Goal: Task Accomplishment & Management: Use online tool/utility

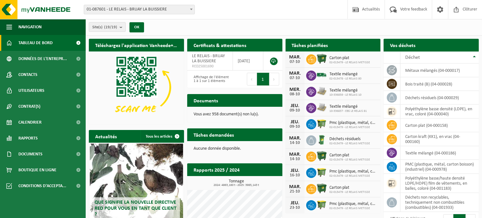
click at [122, 28] on b "submit" at bounding box center [123, 27] width 6 height 9
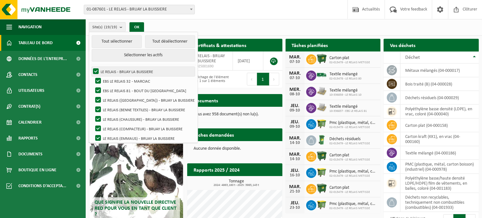
click at [95, 70] on label "LE RELAIS - BRUAY LA BUISSIERE" at bounding box center [143, 72] width 103 height 10
click at [91, 67] on input "LE RELAIS - BRUAY LA BUISSIERE" at bounding box center [90, 66] width 0 height 0
checkbox input "false"
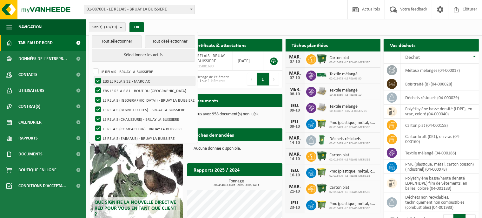
click at [98, 79] on label "EBS LE RELAIS 32 - MARCIAC" at bounding box center [144, 81] width 101 height 10
click at [93, 76] on input "EBS LE RELAIS 32 - MARCIAC" at bounding box center [93, 76] width 0 height 0
checkbox input "false"
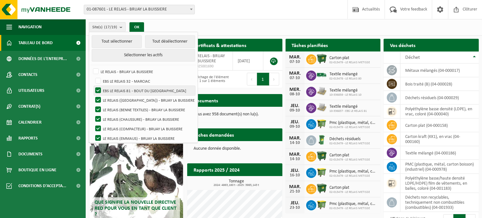
click at [100, 89] on label "EBS LE RELAIS 81 - BOUT DU [GEOGRAPHIC_DATA]" at bounding box center [144, 91] width 101 height 10
click at [93, 86] on input "EBS LE RELAIS 81 - BOUT DU [GEOGRAPHIC_DATA]" at bounding box center [93, 85] width 0 height 0
checkbox input "false"
click at [98, 97] on label "LE RELAIS ([GEOGRAPHIC_DATA]) - BRUAY LA BUISSIERE" at bounding box center [144, 100] width 101 height 10
click at [93, 95] on input "LE RELAIS ([GEOGRAPHIC_DATA]) - BRUAY LA BUISSIERE" at bounding box center [93, 95] width 0 height 0
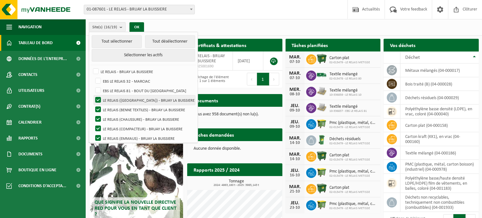
checkbox input "false"
click at [99, 106] on label "LE RELAIS (BENNE TEXTILES) - BRUAY LA BUISSIERE" at bounding box center [144, 110] width 101 height 10
click at [93, 105] on input "LE RELAIS (BENNE TEXTILES) - BRUAY LA BUISSIERE" at bounding box center [93, 104] width 0 height 0
checkbox input "false"
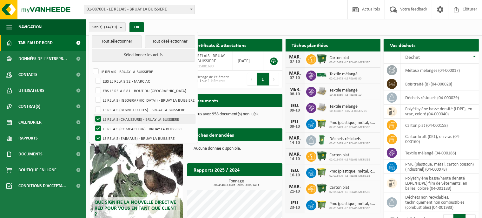
click at [101, 118] on label "LE RELAIS (CHAUSSURE) - BRUAY LA BUISSIERE" at bounding box center [144, 119] width 101 height 10
click at [93, 114] on input "LE RELAIS (CHAUSSURE) - BRUAY LA BUISSIERE" at bounding box center [93, 114] width 0 height 0
checkbox input "false"
click at [99, 126] on label "LE RELAIS (COMPACTEUR) - BRUAY LA BUISSIERE" at bounding box center [144, 129] width 101 height 10
click at [93, 124] on input "LE RELAIS (COMPACTEUR) - BRUAY LA BUISSIERE" at bounding box center [93, 123] width 0 height 0
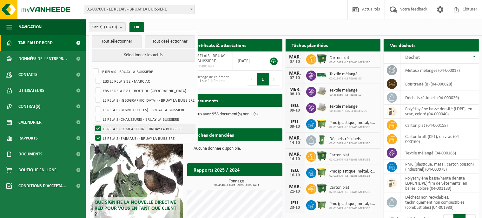
checkbox input "false"
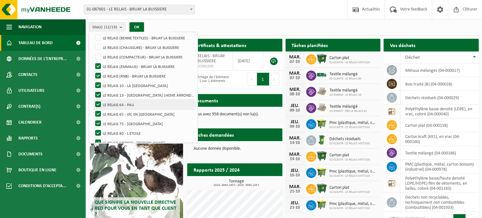
scroll to position [58, 0]
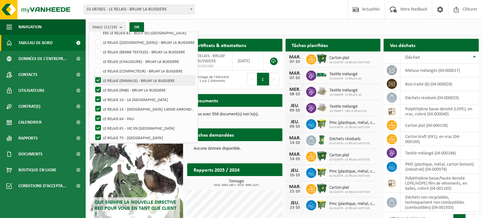
click at [96, 80] on label "LE RELAIS (EMMAUS) - BRUAY LA BUISSIERE" at bounding box center [144, 80] width 101 height 10
click at [93, 75] on input "LE RELAIS (EMMAUS) - BRUAY LA BUISSIERE" at bounding box center [93, 75] width 0 height 0
checkbox input "false"
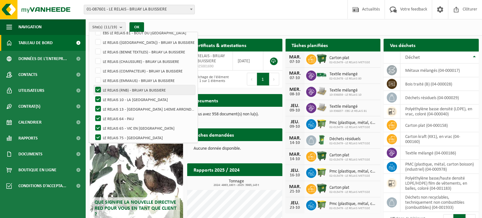
click at [96, 88] on label "LE RELAIS (RNB) - BRUAY LA BUISSIERE" at bounding box center [144, 90] width 101 height 10
click at [93, 85] on input "LE RELAIS (RNB) - BRUAY LA BUISSIERE" at bounding box center [93, 85] width 0 height 0
checkbox input "false"
click at [98, 98] on label "LE RELAIS 10 - LA [GEOGRAPHIC_DATA]" at bounding box center [144, 99] width 101 height 10
click at [93, 94] on input "LE RELAIS 10 - LA [GEOGRAPHIC_DATA]" at bounding box center [93, 94] width 0 height 0
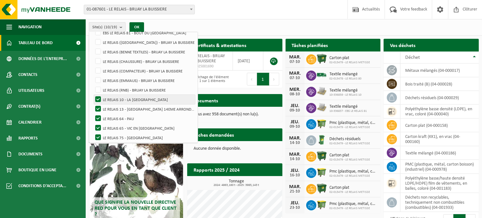
checkbox input "false"
click at [100, 107] on label "LE RELAIS 13 - [GEOGRAPHIC_DATA] 14EME ARRONDISS" at bounding box center [144, 109] width 101 height 10
click at [93, 104] on input "LE RELAIS 13 - [GEOGRAPHIC_DATA] 14EME ARRONDISS" at bounding box center [93, 104] width 0 height 0
checkbox input "false"
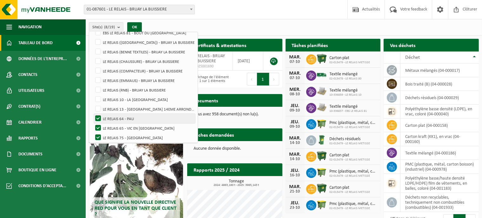
click at [100, 118] on label "LE RELAIS 64 - PAU" at bounding box center [144, 119] width 101 height 10
click at [93, 114] on input "LE RELAIS 64 - PAU" at bounding box center [93, 113] width 0 height 0
checkbox input "false"
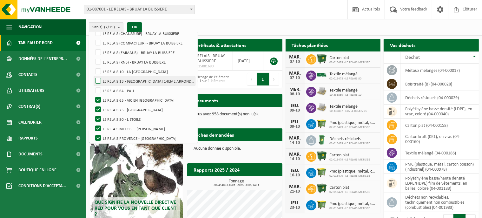
scroll to position [87, 0]
click at [98, 106] on label "LE RELAIS 75 - [GEOGRAPHIC_DATA]" at bounding box center [144, 109] width 101 height 10
click at [93, 104] on input "LE RELAIS 75 - [GEOGRAPHIC_DATA]" at bounding box center [93, 103] width 0 height 0
checkbox input "false"
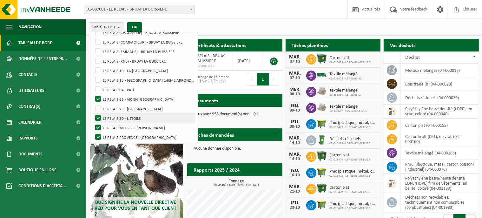
click at [99, 117] on label "LE RELAIS 80 - L ETOILE" at bounding box center [144, 118] width 101 height 10
click at [93, 113] on input "LE RELAIS 80 - L ETOILE" at bounding box center [93, 113] width 0 height 0
checkbox input "false"
click at [98, 127] on label "LE RELAIS METISSE - [PERSON_NAME]" at bounding box center [144, 128] width 101 height 10
click at [93, 123] on input "LE RELAIS METISSE - [PERSON_NAME]" at bounding box center [93, 122] width 0 height 0
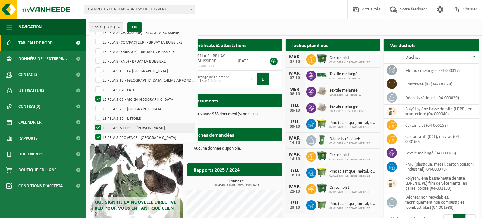
checkbox input "false"
click at [98, 134] on label "LE RELAIS PROVENCE - [GEOGRAPHIC_DATA]" at bounding box center [144, 137] width 101 height 10
click at [93, 132] on input "LE RELAIS PROVENCE - [GEOGRAPHIC_DATA]" at bounding box center [93, 132] width 0 height 0
checkbox input "false"
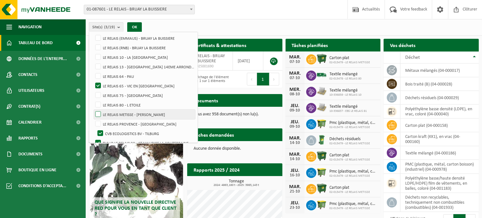
scroll to position [107, 0]
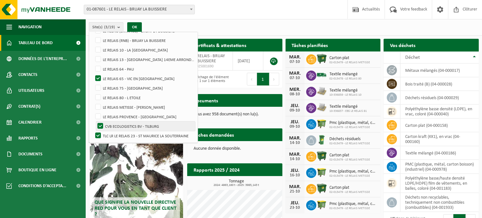
click at [100, 125] on label "CVB ECOLOGISTICS BV - TILBURG" at bounding box center [145, 126] width 99 height 10
click at [95, 121] on input "CVB ECOLOGISTICS BV - TILBURG" at bounding box center [95, 121] width 0 height 0
checkbox input "false"
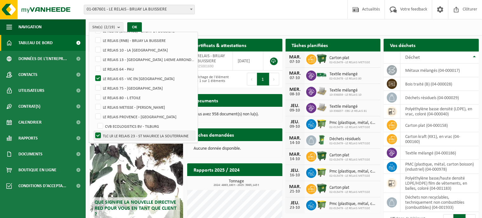
click at [98, 133] on label "TLC LR LE RELAIS 23 - ST MAURICE LA SOUTERRAINE" at bounding box center [144, 136] width 101 height 10
click at [93, 131] on input "TLC LR LE RELAIS 23 - ST MAURICE LA SOUTERRAINE" at bounding box center [93, 130] width 0 height 0
checkbox input "false"
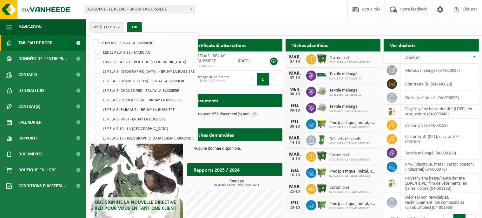
scroll to position [20, 0]
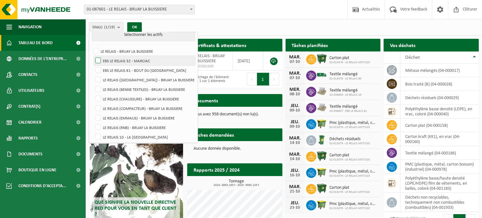
click at [136, 62] on label "EBS LE RELAIS 32 - MARCIAC" at bounding box center [144, 61] width 101 height 10
click at [93, 56] on input "EBS LE RELAIS 32 - MARCIAC" at bounding box center [93, 55] width 0 height 0
checkbox input "true"
click at [270, 17] on div "Site: 01-087601 - LE RELAIS - BRUAY LA BUISSIERE 10-336856 - EBS LE RELAIS 32 -…" at bounding box center [241, 9] width 482 height 19
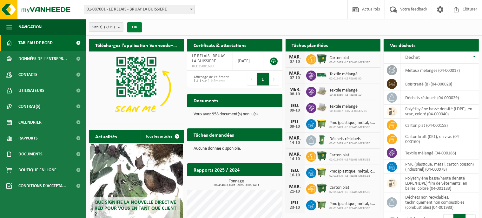
click at [135, 28] on button "OK" at bounding box center [134, 27] width 15 height 10
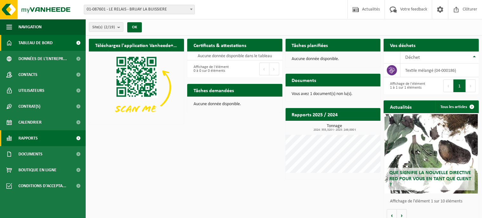
click at [43, 140] on link "Rapports" at bounding box center [43, 138] width 86 height 16
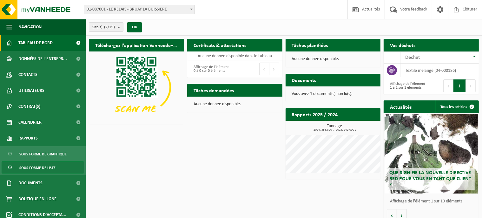
click at [40, 168] on span "Sous forme de liste" at bounding box center [37, 167] width 36 height 12
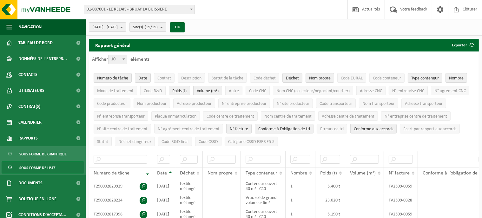
click at [166, 29] on b "submit" at bounding box center [163, 27] width 6 height 9
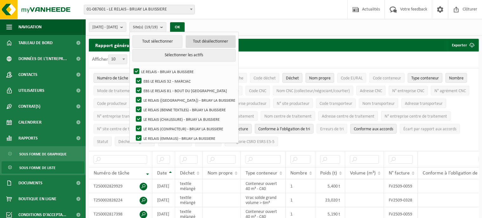
click at [203, 41] on button "Tout désélectionner" at bounding box center [210, 41] width 50 height 13
checkbox input "false"
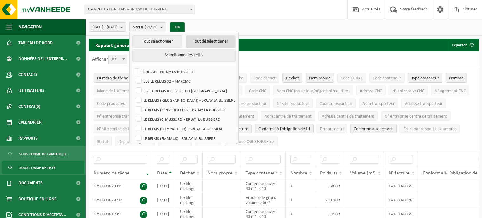
checkbox input "false"
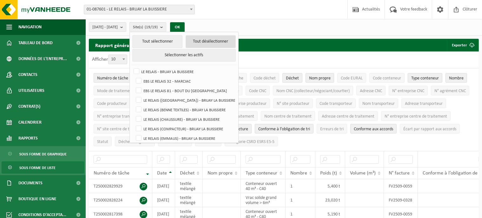
checkbox input "false"
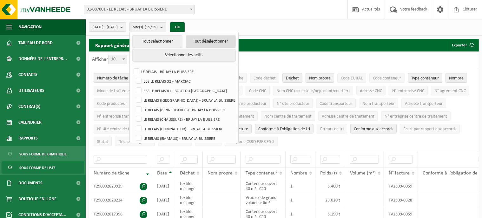
checkbox input "false"
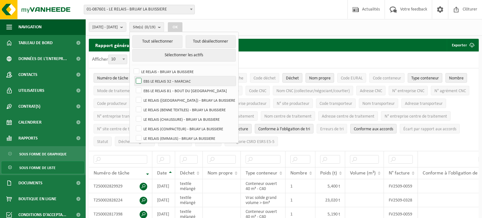
click at [156, 82] on label "EBS LE RELAIS 32 - MARCIAC" at bounding box center [184, 81] width 101 height 10
click at [133, 76] on input "EBS LE RELAIS 32 - MARCIAC" at bounding box center [133, 76] width 0 height 0
checkbox input "true"
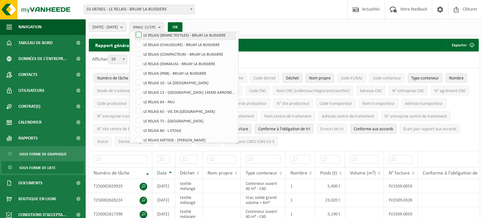
scroll to position [87, 0]
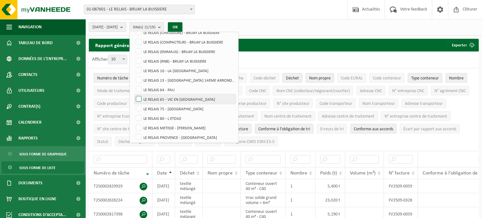
click at [157, 98] on label "LE RELAIS 65 - VIC EN [GEOGRAPHIC_DATA]" at bounding box center [184, 99] width 101 height 10
click at [133, 94] on input "LE RELAIS 65 - VIC EN [GEOGRAPHIC_DATA]" at bounding box center [133, 94] width 0 height 0
checkbox input "true"
click at [182, 27] on button "OK" at bounding box center [175, 27] width 15 height 10
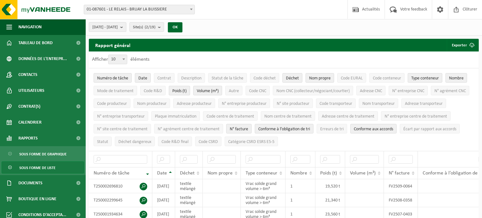
click at [126, 27] on b "submit" at bounding box center [123, 27] width 6 height 9
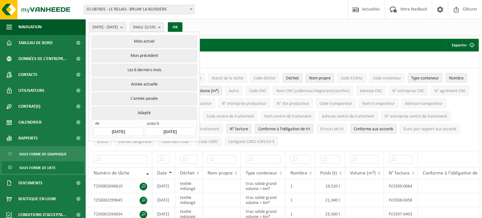
click at [127, 130] on input "2025-05-01" at bounding box center [118, 131] width 49 height 9
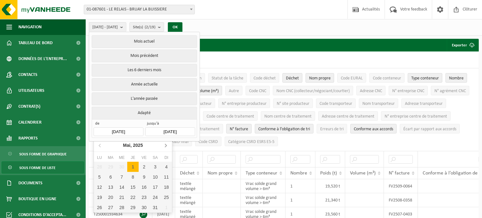
click at [163, 146] on icon at bounding box center [165, 145] width 10 height 10
click at [164, 146] on icon at bounding box center [165, 145] width 10 height 10
click at [112, 164] on div "1" at bounding box center [110, 166] width 11 height 10
type input "2025-07-01"
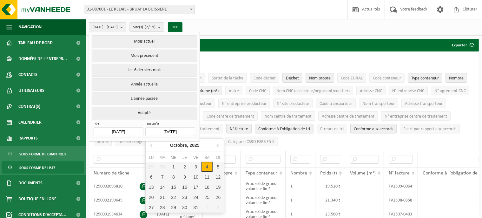
click at [173, 129] on input "2025-10-04" at bounding box center [169, 131] width 49 height 9
click at [152, 147] on icon at bounding box center [152, 145] width 10 height 10
click at [162, 207] on div "30" at bounding box center [162, 207] width 11 height 10
type input "2025-09-30"
type input "2025-07-01"
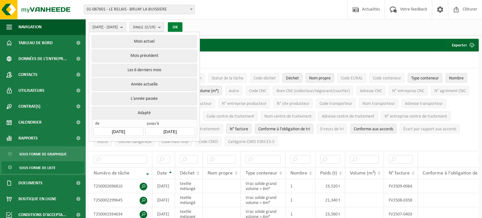
click at [182, 28] on button "OK" at bounding box center [175, 27] width 15 height 10
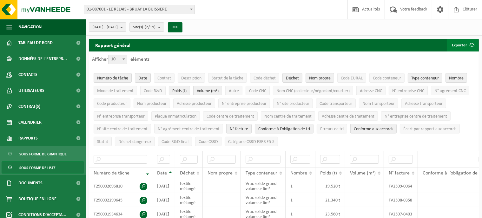
click at [458, 45] on button "Exporter" at bounding box center [461, 45] width 31 height 13
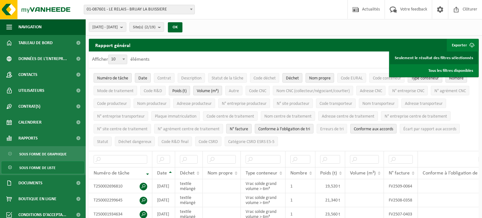
click at [440, 60] on link "Seulement le résultat des filtres sélectionnés" at bounding box center [434, 57] width 88 height 13
